Goal: Information Seeking & Learning: Learn about a topic

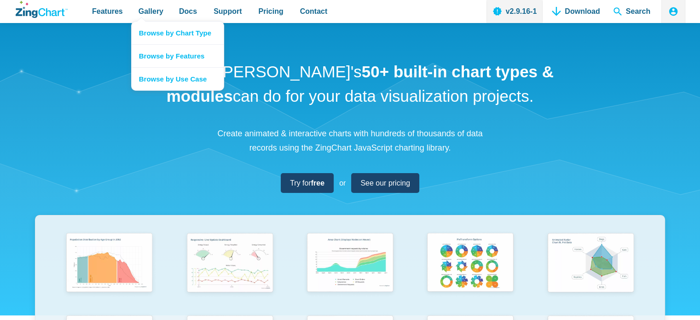
click at [139, 21] on nav "Browse by Chart Type Browse by Features Browse by Use Case" at bounding box center [177, 55] width 93 height 69
click at [151, 10] on span "Gallery" at bounding box center [150, 11] width 25 height 12
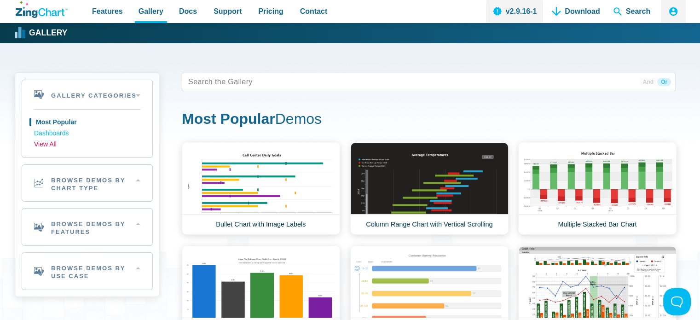
click at [52, 144] on link "View All" at bounding box center [87, 144] width 106 height 11
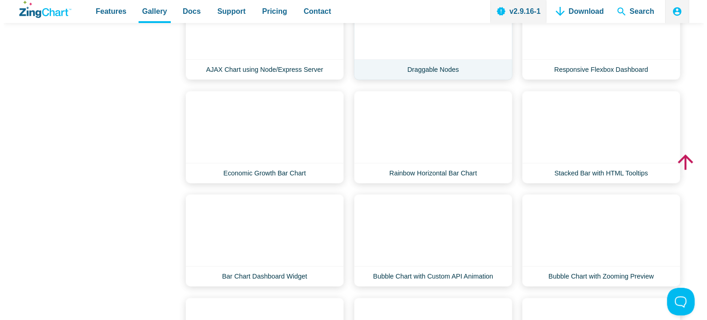
scroll to position [2024, 0]
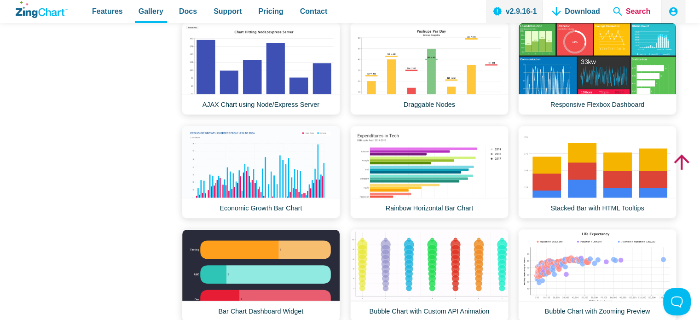
click at [646, 14] on span "Search" at bounding box center [631, 11] width 45 height 23
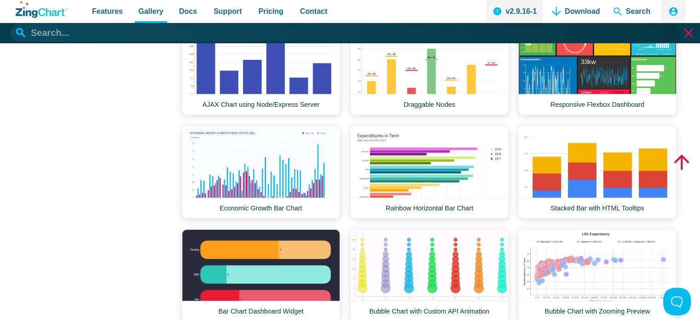
click at [178, 37] on input "App Header" at bounding box center [345, 32] width 670 height 17
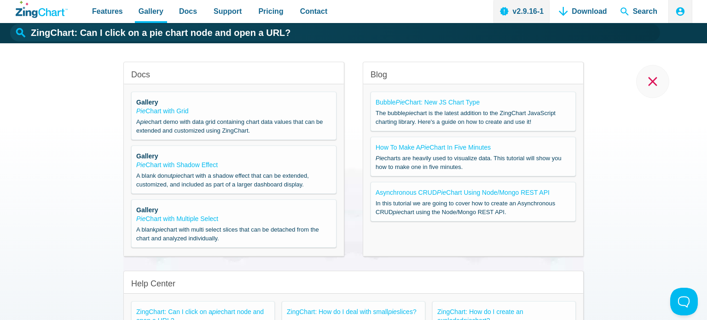
click at [150, 101] on strong "Gallery" at bounding box center [147, 101] width 22 height 7
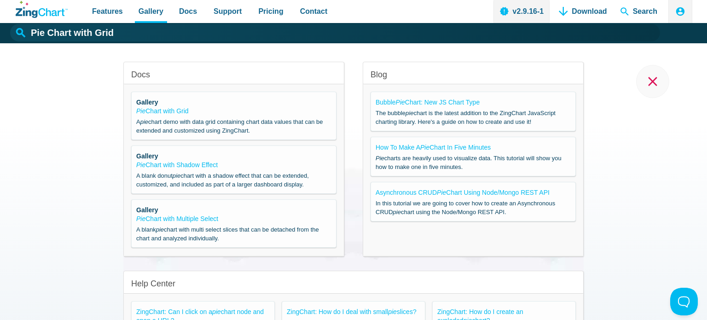
click at [144, 104] on strong "Gallery" at bounding box center [147, 101] width 22 height 7
click at [155, 113] on link "Pie Chart with Grid" at bounding box center [162, 110] width 52 height 7
click at [152, 167] on link "Pie Chart with Shadow Effect" at bounding box center [176, 164] width 81 height 7
click at [191, 219] on link "Pie Chart with Multiple Select" at bounding box center [177, 218] width 82 height 7
click at [438, 101] on link "Bubble Pie Chart: New JS Chart Type" at bounding box center [427, 101] width 104 height 7
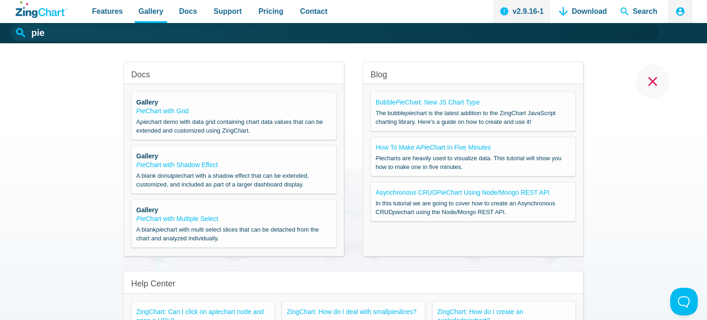
type input "Pie Chart with Multiple Select"
click at [639, 5] on span "Search" at bounding box center [638, 11] width 45 height 23
type input "ZingChart: Can I click on a pie chart node and open a URL?"
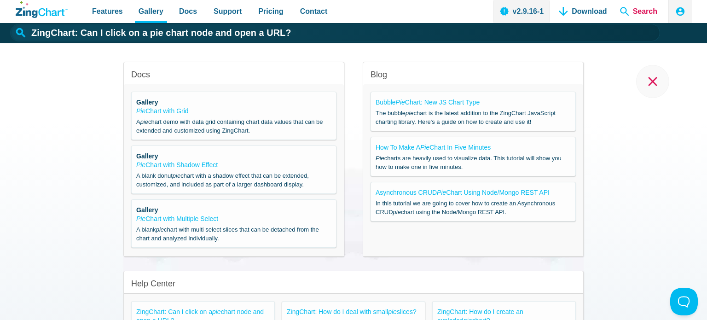
click at [631, 15] on span "Search" at bounding box center [638, 11] width 45 height 23
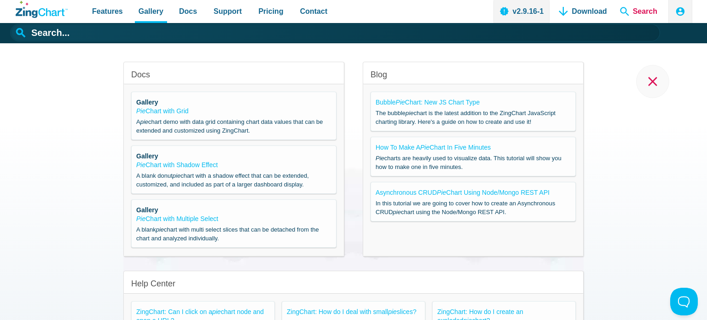
type input "ZingChart: Can I click on a pie chart node and open a URL?"
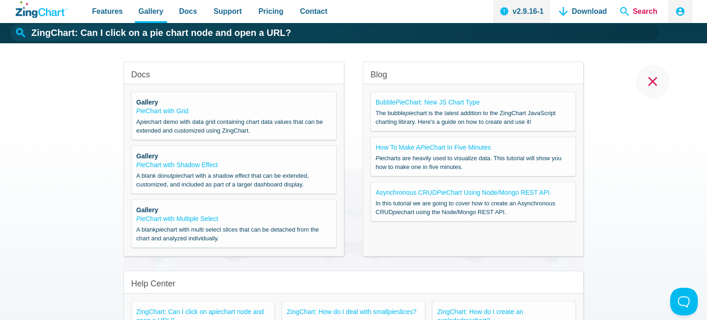
click at [646, 16] on span "Search" at bounding box center [638, 11] width 45 height 23
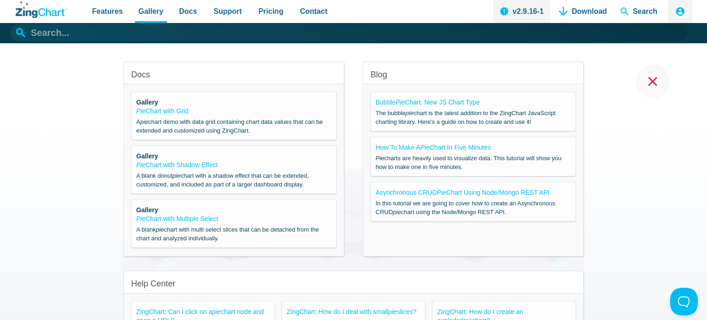
click at [116, 32] on input "App Header" at bounding box center [348, 32] width 677 height 17
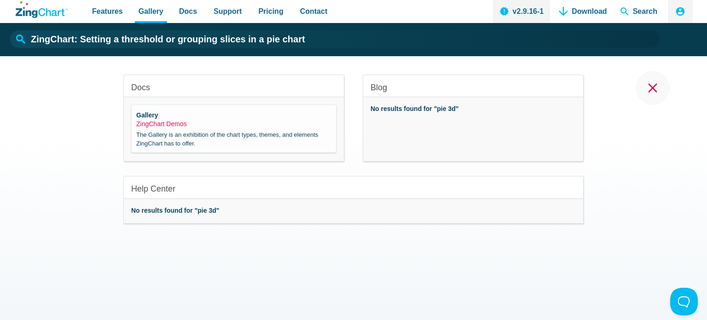
click at [154, 123] on link "ZingChart Demos" at bounding box center [161, 123] width 51 height 7
type input "ZingChart Demos"
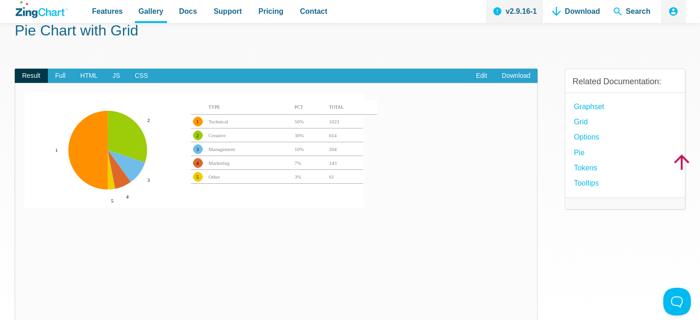
scroll to position [46, 0]
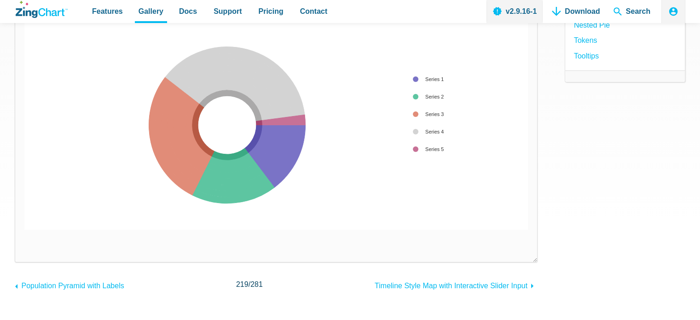
scroll to position [230, 0]
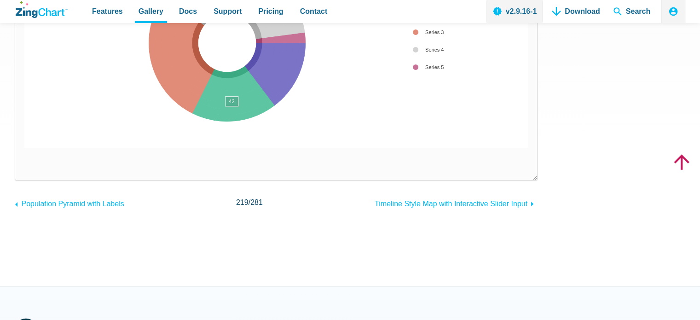
click at [24, 148] on area "App Content" at bounding box center [24, 148] width 0 height 0
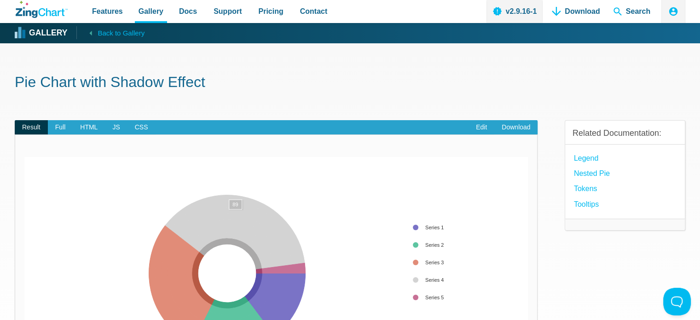
scroll to position [0, 0]
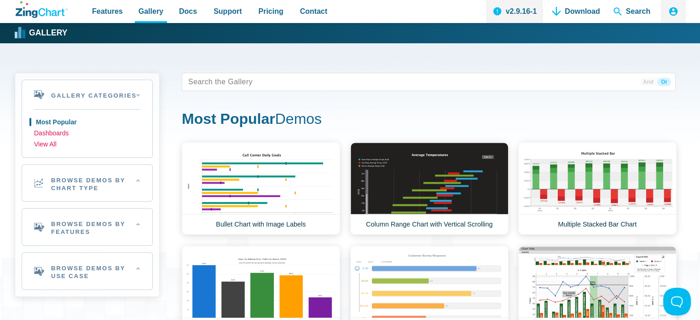
drag, startPoint x: 53, startPoint y: 144, endPoint x: 76, endPoint y: 134, distance: 24.7
click at [76, 134] on nav "Most Popular Dashboards View All" at bounding box center [87, 133] width 106 height 48
click at [62, 133] on link "Dashboards" at bounding box center [87, 133] width 106 height 11
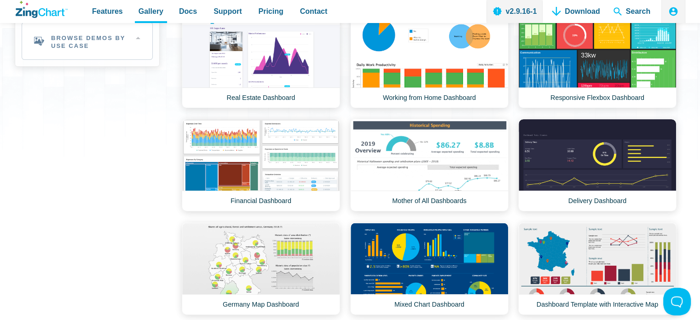
scroll to position [46, 0]
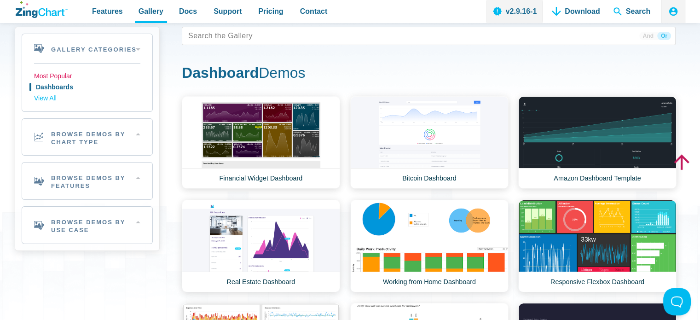
click at [67, 76] on link "Most Popular" at bounding box center [87, 76] width 106 height 11
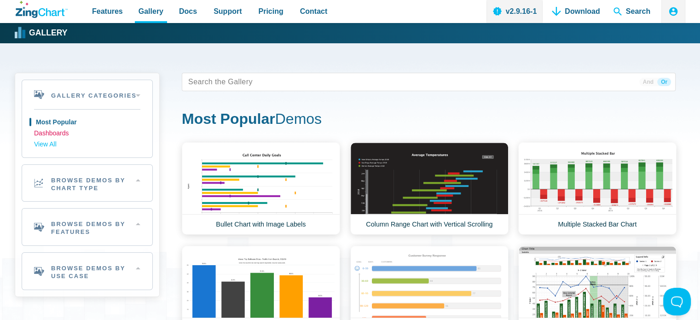
click at [61, 133] on link "Dashboards" at bounding box center [87, 133] width 106 height 11
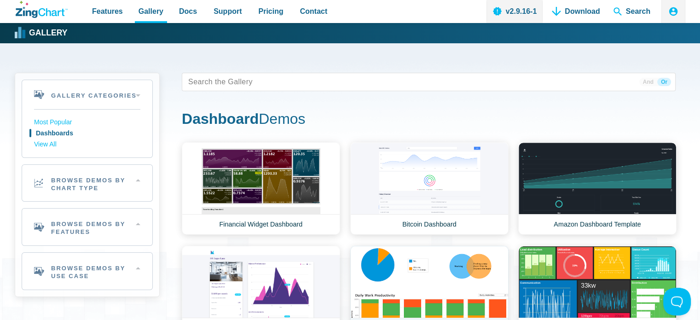
click at [400, 277] on link "Working from Home Dashboard" at bounding box center [429, 292] width 158 height 92
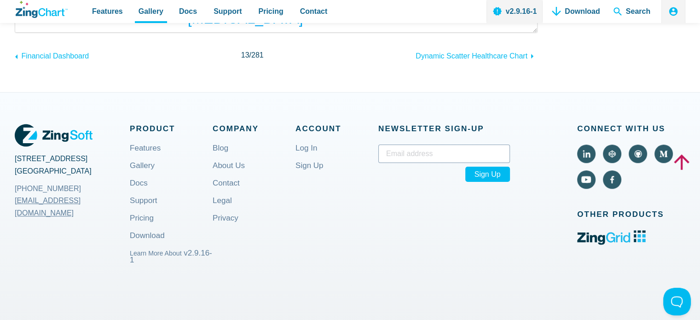
scroll to position [716, 0]
